Goal: Information Seeking & Learning: Check status

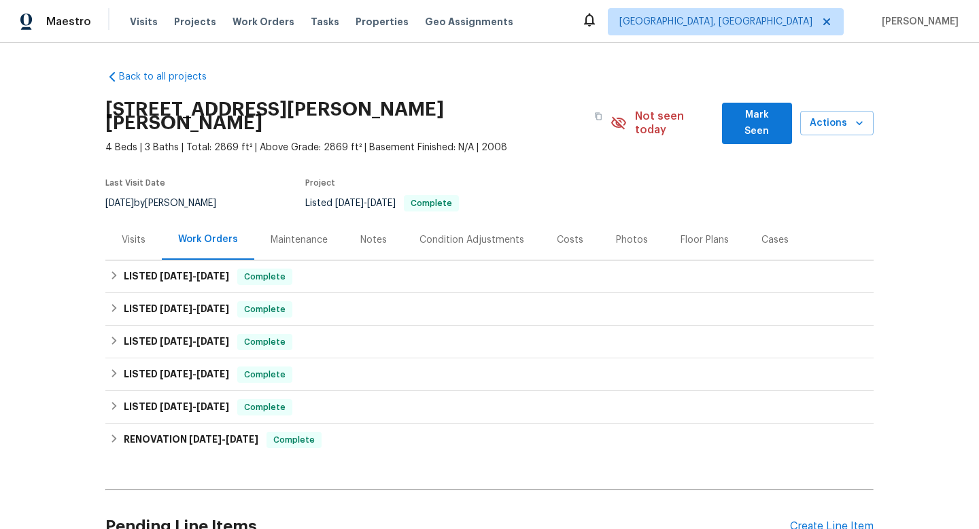
click at [137, 233] on div "Visits" at bounding box center [134, 240] width 24 height 14
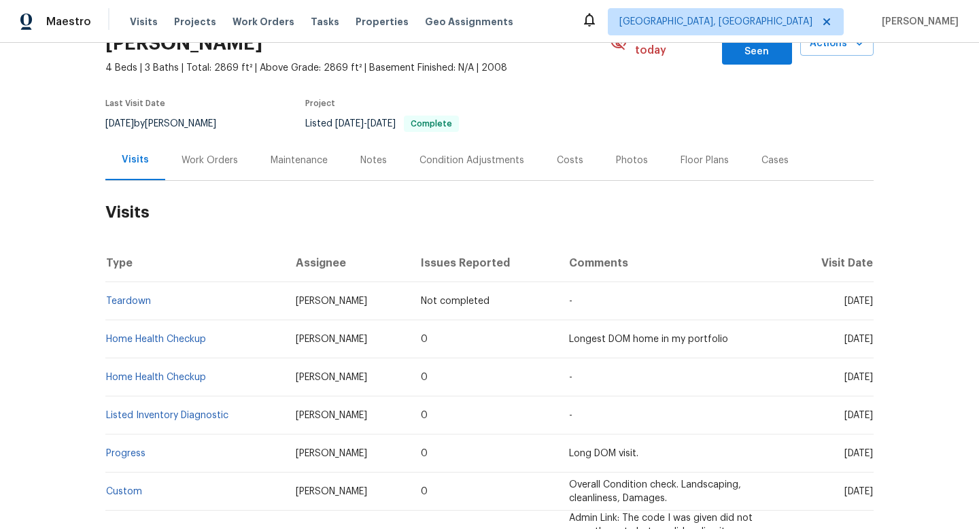
scroll to position [81, 0]
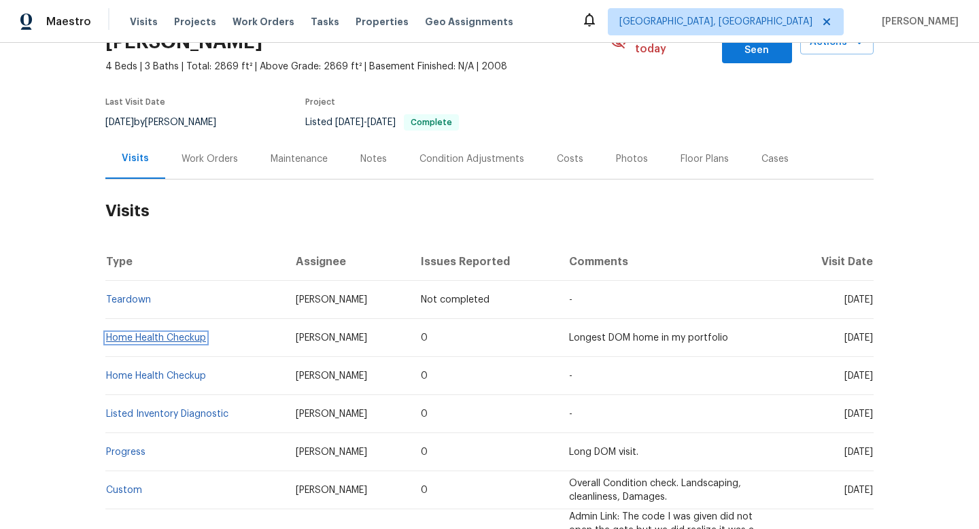
click at [149, 333] on link "Home Health Checkup" at bounding box center [156, 338] width 100 height 10
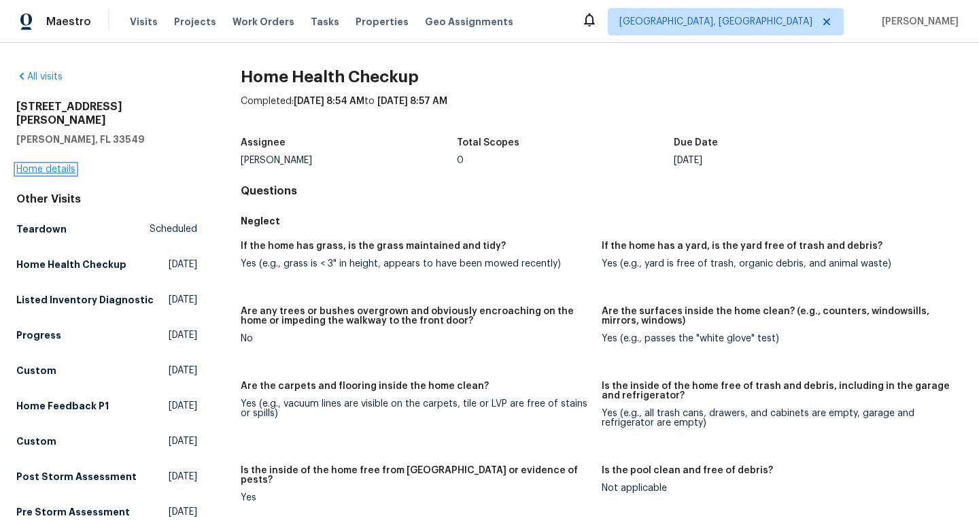
click at [56, 165] on link "Home details" at bounding box center [45, 170] width 59 height 10
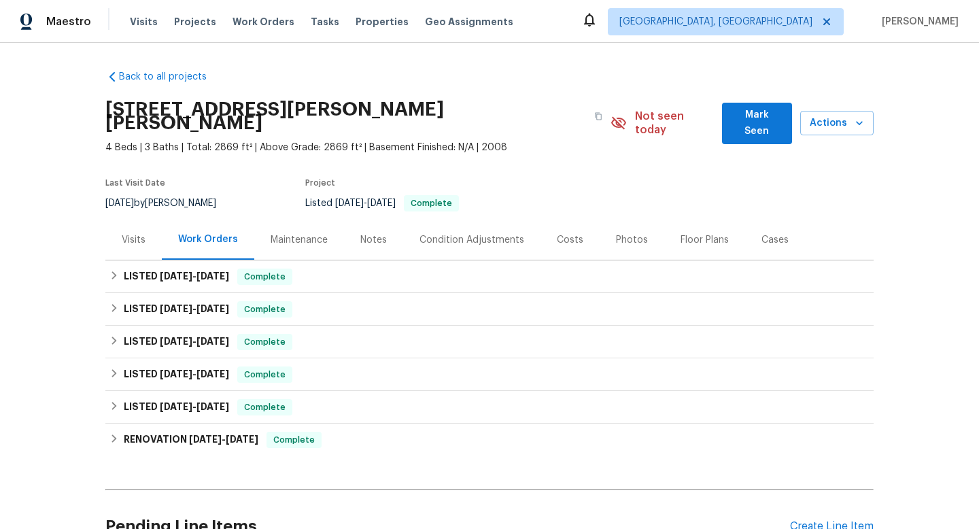
click at [136, 233] on div "Visits" at bounding box center [134, 240] width 24 height 14
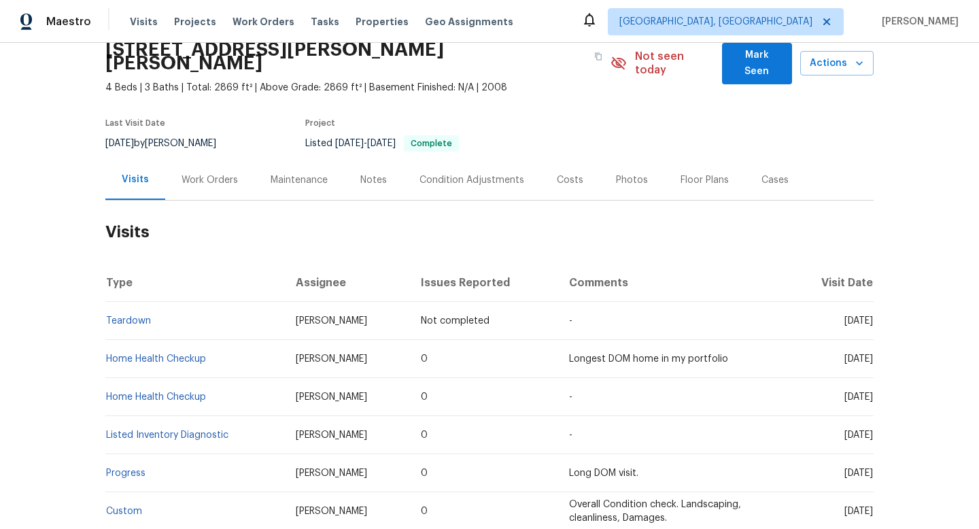
scroll to position [62, 0]
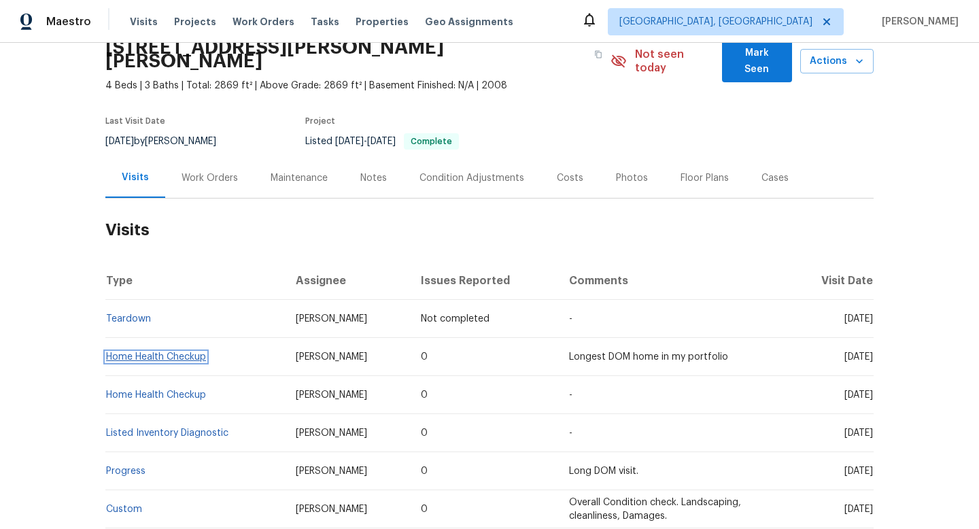
click at [193, 352] on link "Home Health Checkup" at bounding box center [156, 357] width 100 height 10
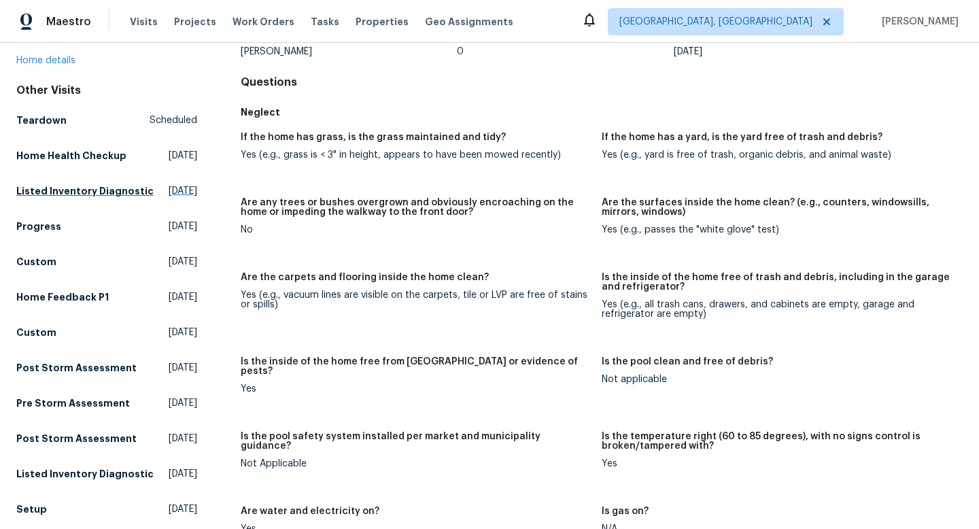
scroll to position [102, 0]
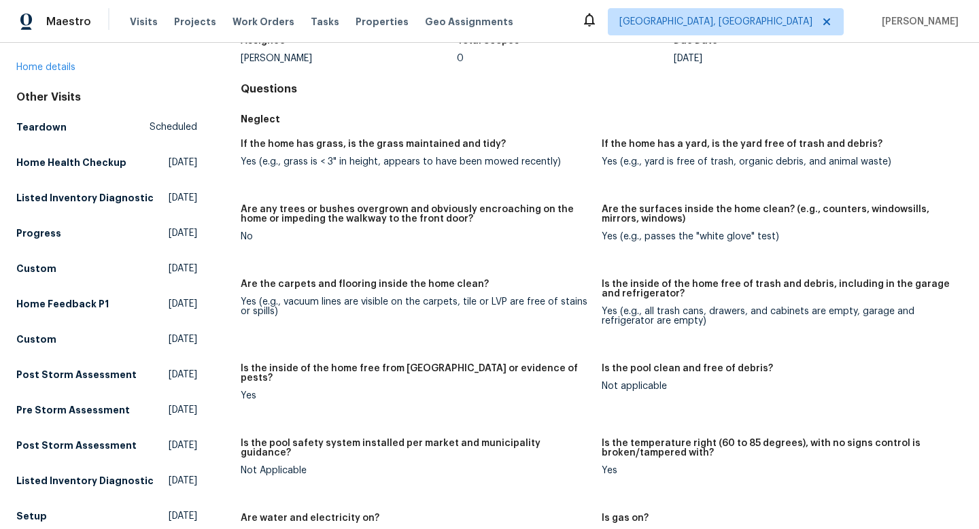
click at [48, 58] on div "[STREET_ADDRESS][PERSON_NAME][PERSON_NAME] Home details" at bounding box center [106, 36] width 181 height 76
click at [45, 63] on link "Home details" at bounding box center [45, 68] width 59 height 10
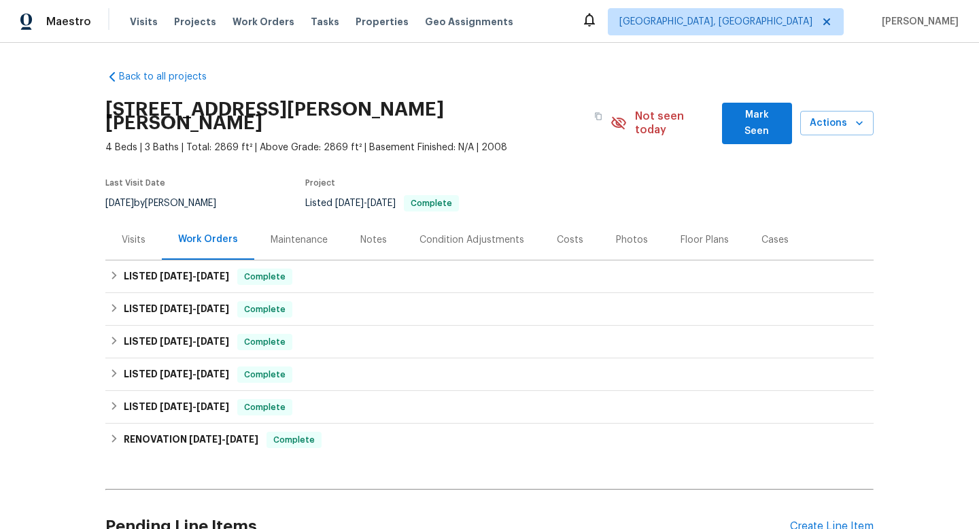
click at [141, 229] on div "Visits" at bounding box center [133, 240] width 56 height 40
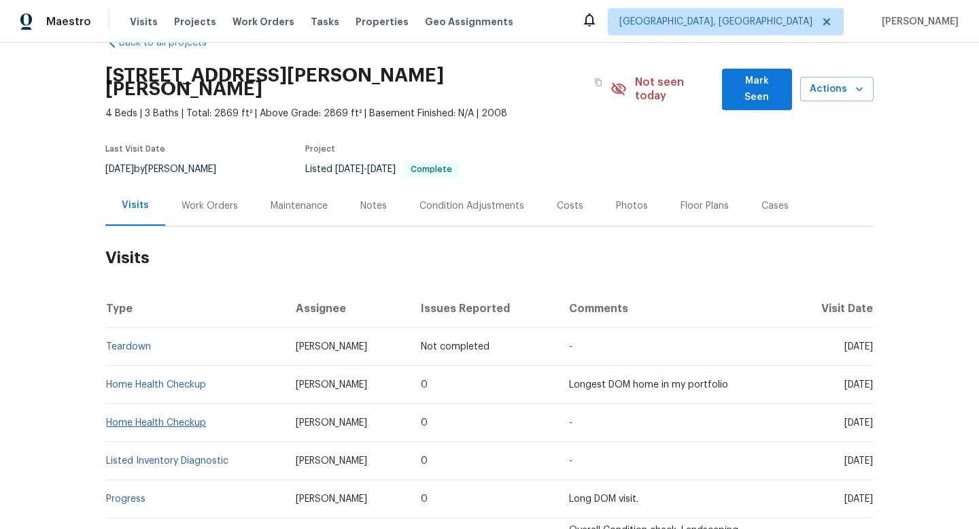
scroll to position [35, 0]
click at [182, 417] on link "Home Health Checkup" at bounding box center [156, 422] width 100 height 10
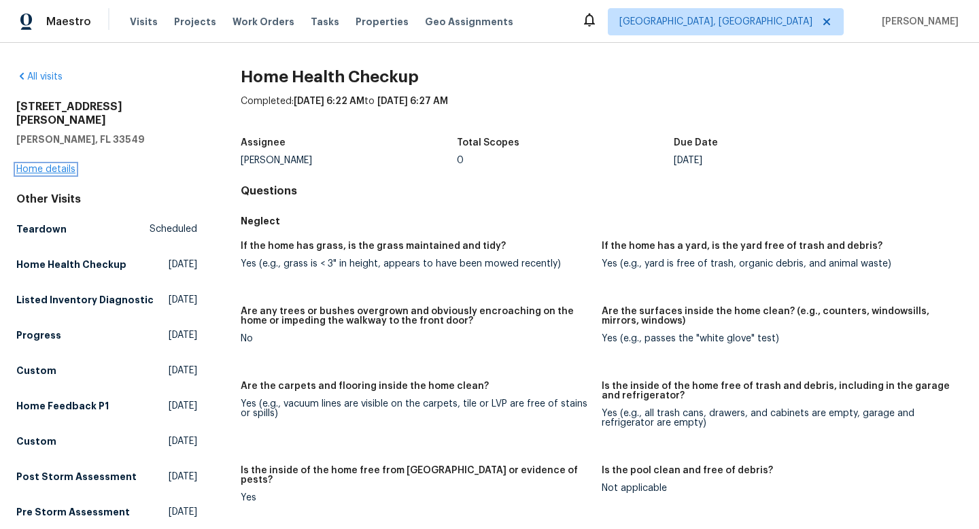
click at [50, 165] on link "Home details" at bounding box center [45, 170] width 59 height 10
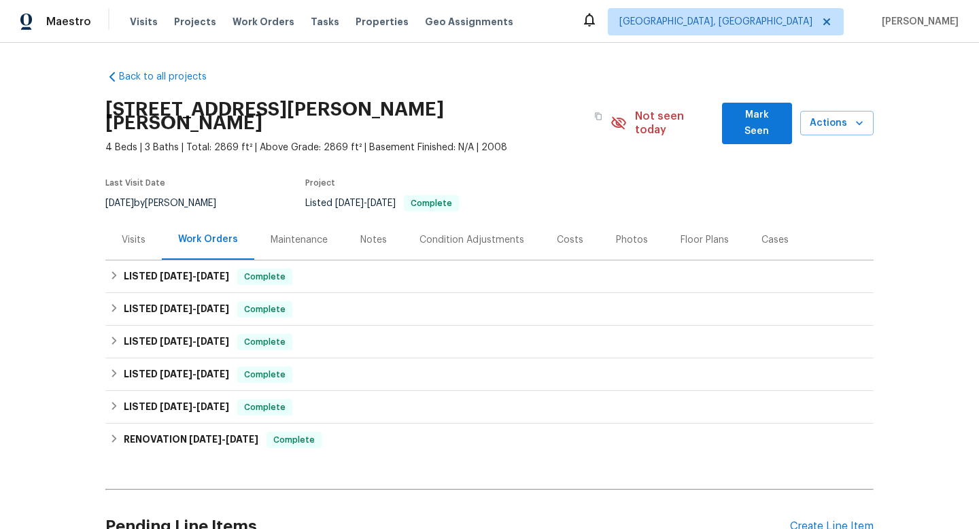
click at [124, 237] on div "Visits" at bounding box center [133, 240] width 56 height 40
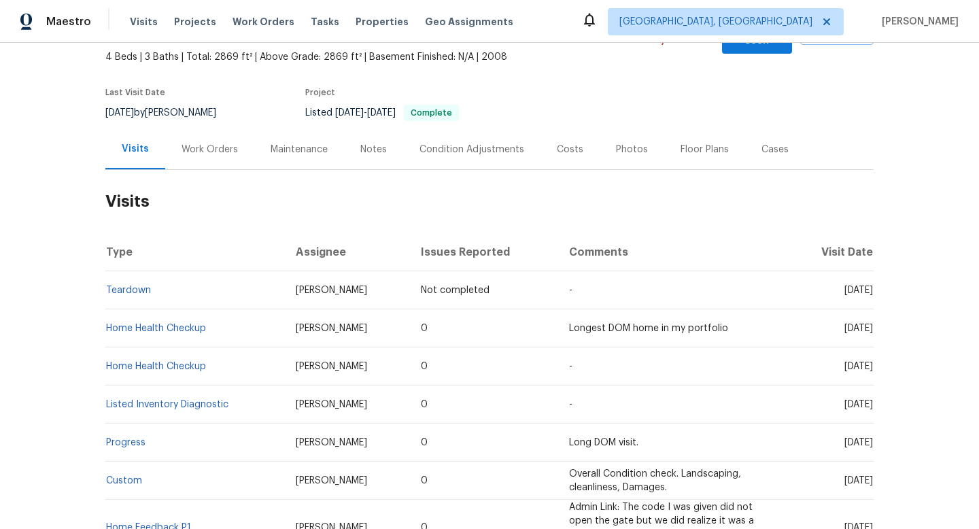
scroll to position [92, 0]
click at [239, 386] on td "Listed Inventory Diagnostic" at bounding box center [195, 403] width 180 height 38
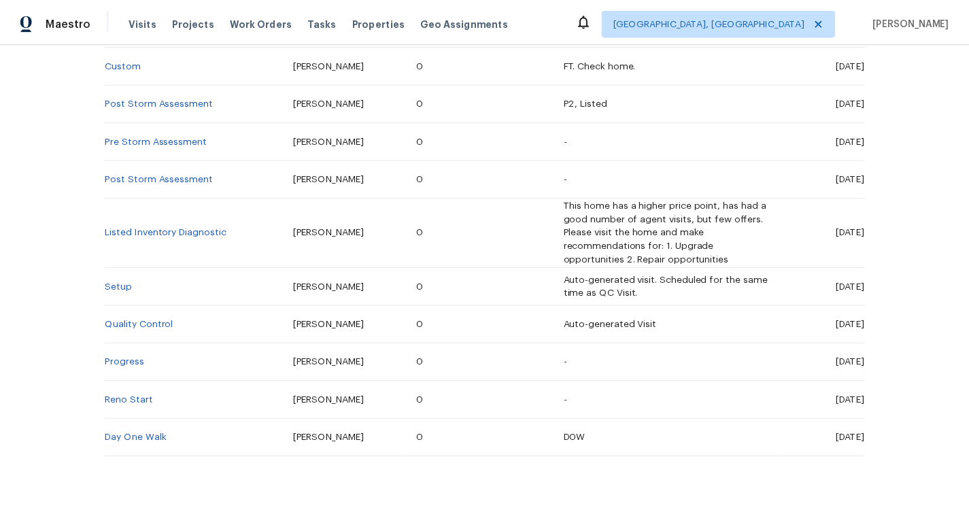
scroll to position [0, 0]
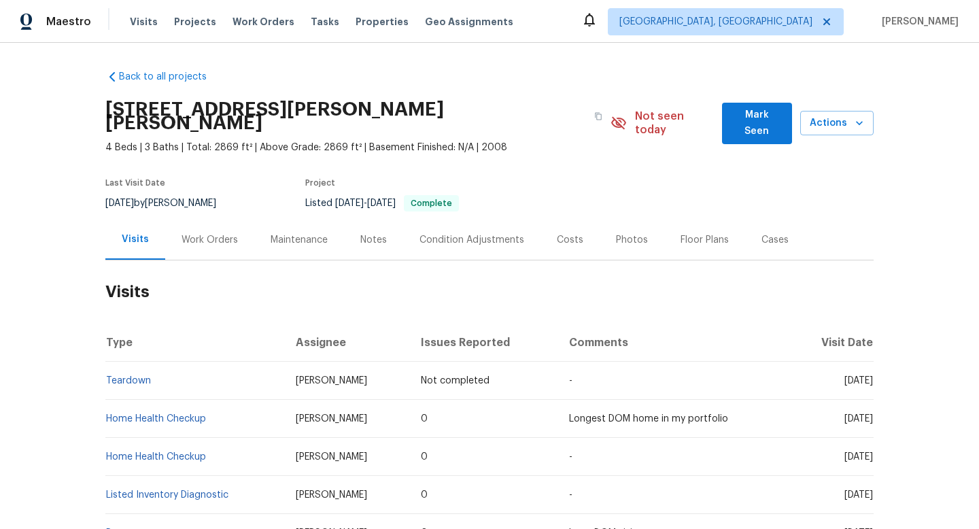
click at [367, 235] on div "Notes" at bounding box center [373, 240] width 59 height 40
